Goal: Task Accomplishment & Management: Use online tool/utility

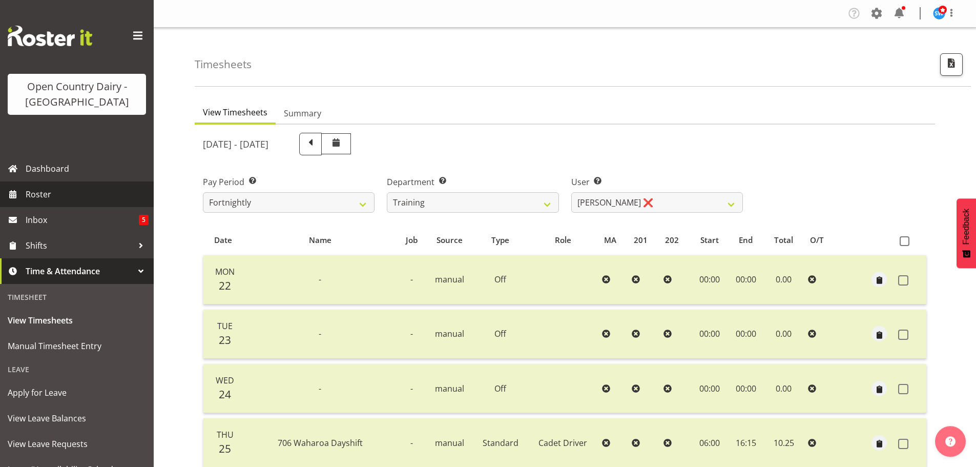
select select "763"
select select "11175"
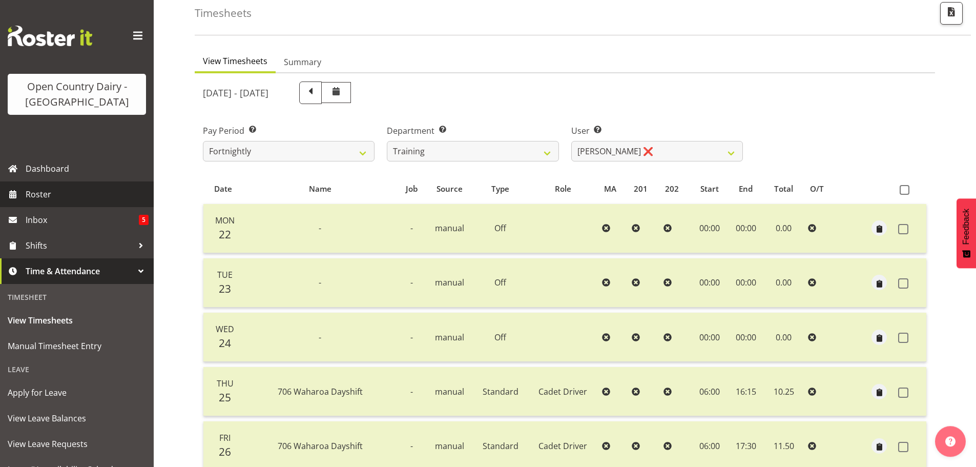
scroll to position [51, 0]
click at [40, 197] on span "Roster" at bounding box center [87, 193] width 123 height 15
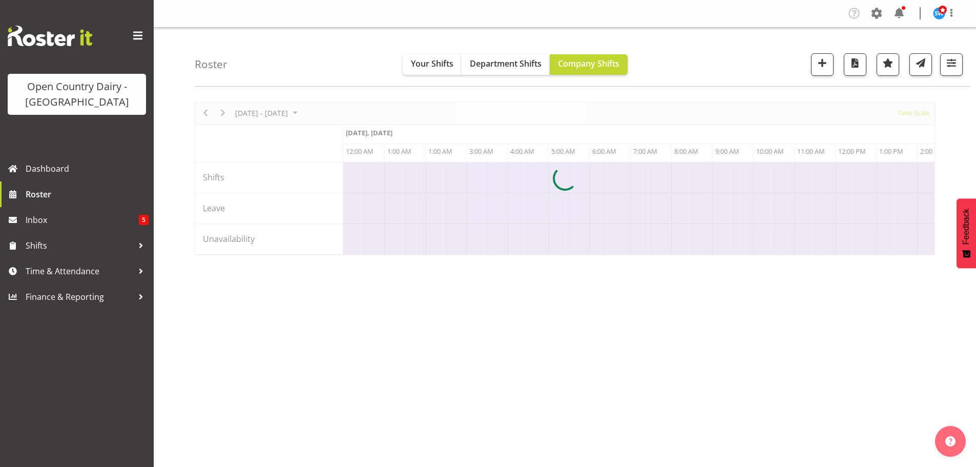
scroll to position [0, 5901]
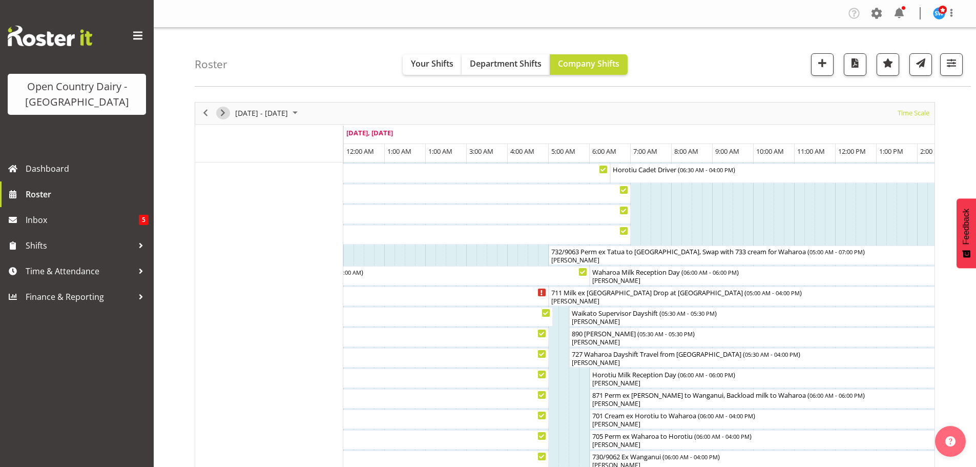
click at [223, 118] on span "Next" at bounding box center [223, 113] width 12 height 13
